Goal: Transaction & Acquisition: Subscribe to service/newsletter

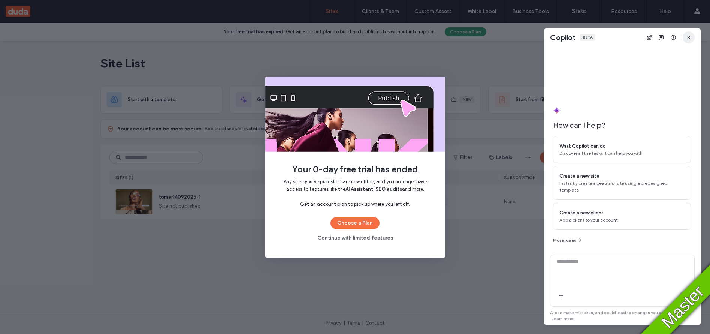
click at [689, 37] on icon "button" at bounding box center [688, 37] width 6 height 6
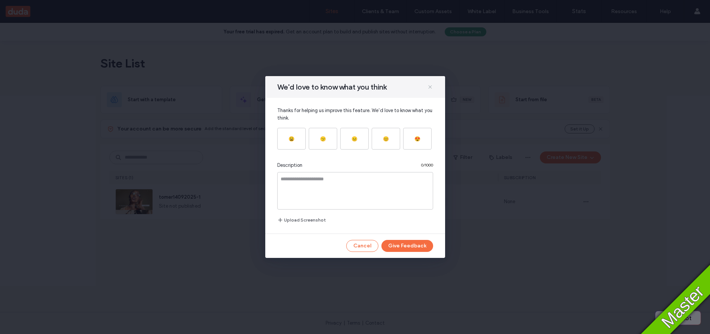
click at [431, 85] on icon at bounding box center [430, 87] width 6 height 6
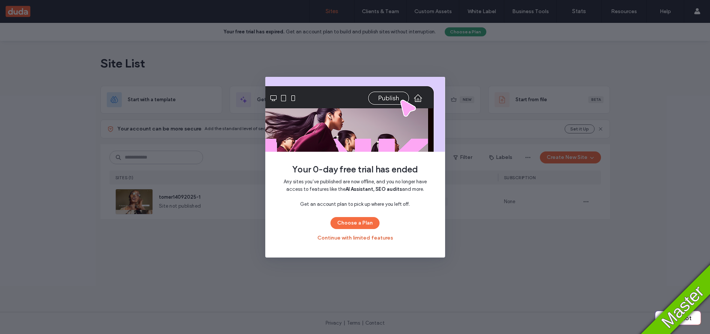
click at [353, 239] on button "Continue with limited features" at bounding box center [355, 238] width 76 height 12
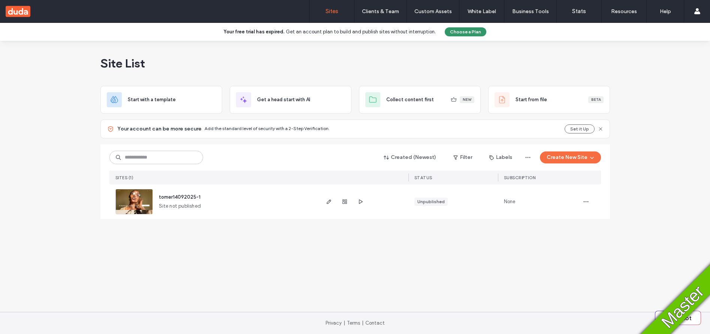
click at [458, 30] on button "Choose a Plan" at bounding box center [465, 31] width 42 height 9
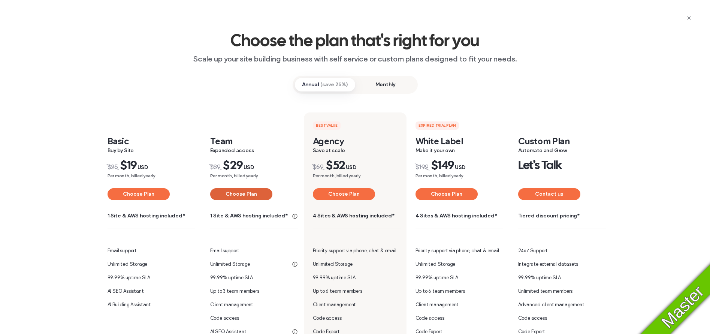
click at [238, 193] on button "Choose Plan" at bounding box center [241, 194] width 62 height 12
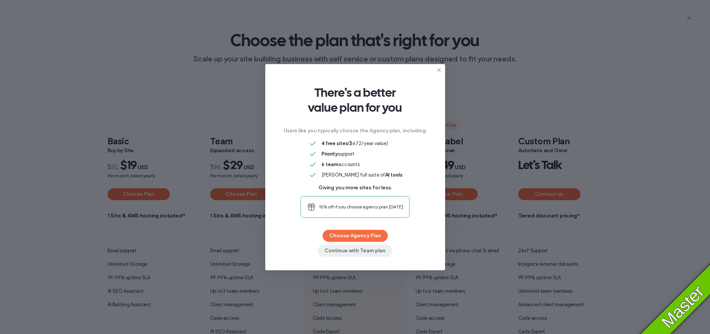
click at [357, 253] on button "Continue with Team plan" at bounding box center [355, 250] width 75 height 12
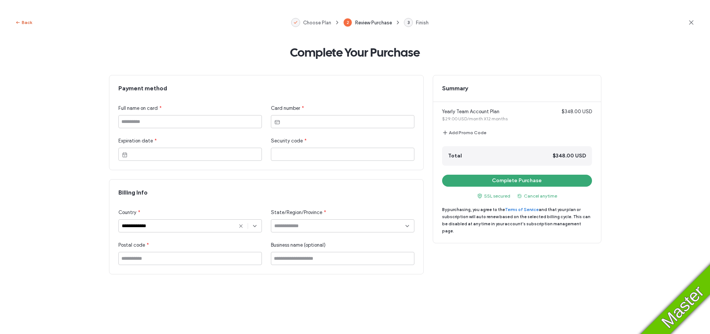
click at [27, 23] on button "Back" at bounding box center [23, 22] width 17 height 9
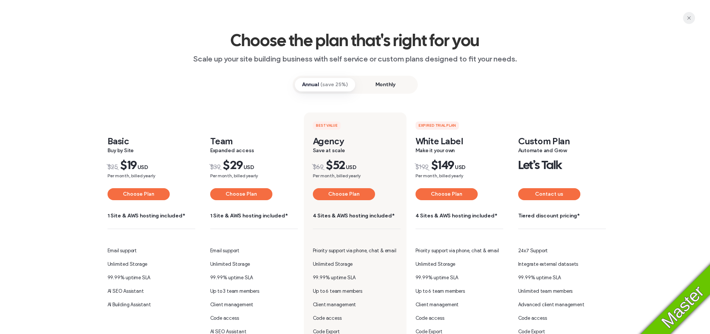
click at [690, 16] on icon "button" at bounding box center [689, 18] width 6 height 6
